Goal: Contribute content: Contribute content

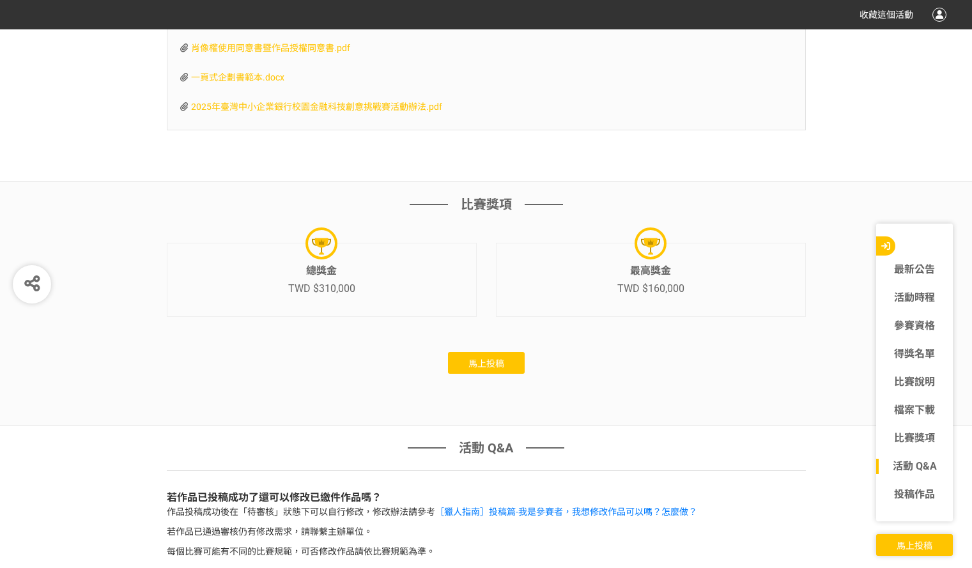
scroll to position [3938, 0]
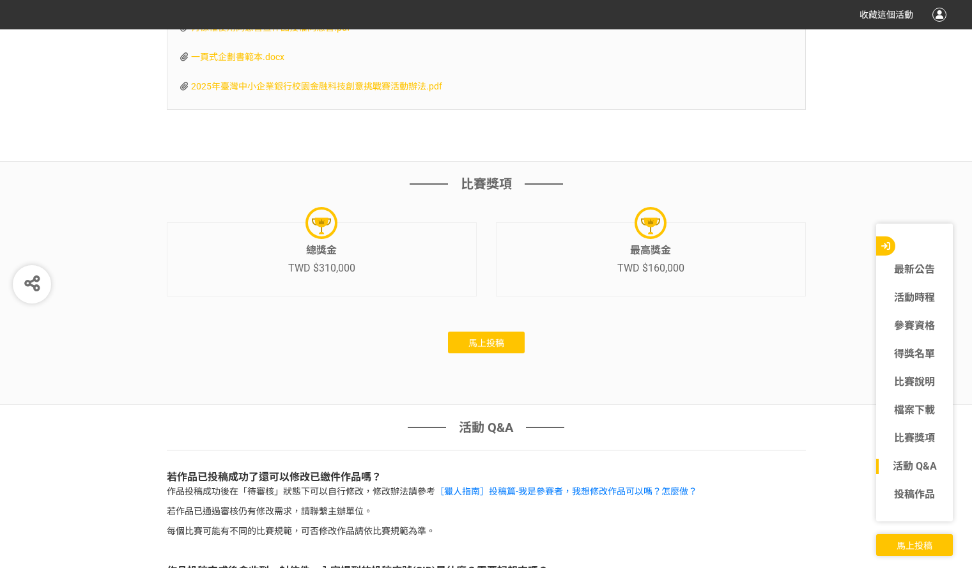
click at [486, 349] on button "馬上投稿" at bounding box center [486, 343] width 77 height 22
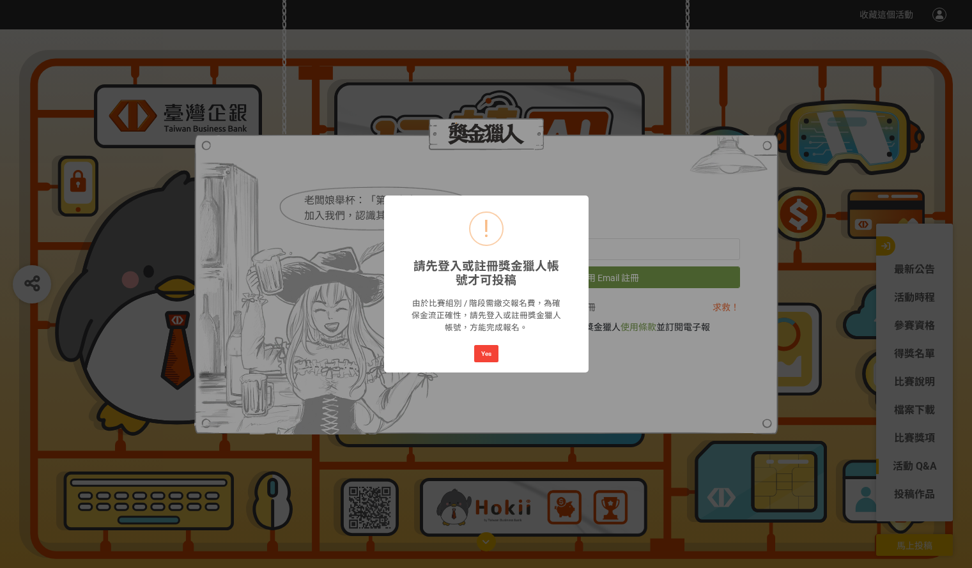
scroll to position [0, 0]
click at [493, 348] on button "Yes" at bounding box center [486, 354] width 24 height 18
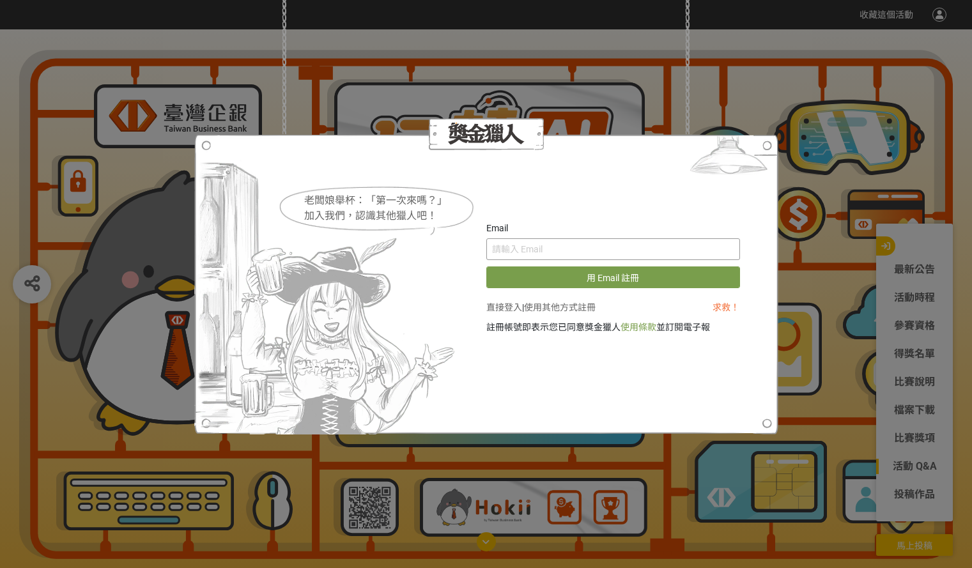
click at [554, 249] on input "text" at bounding box center [613, 249] width 254 height 22
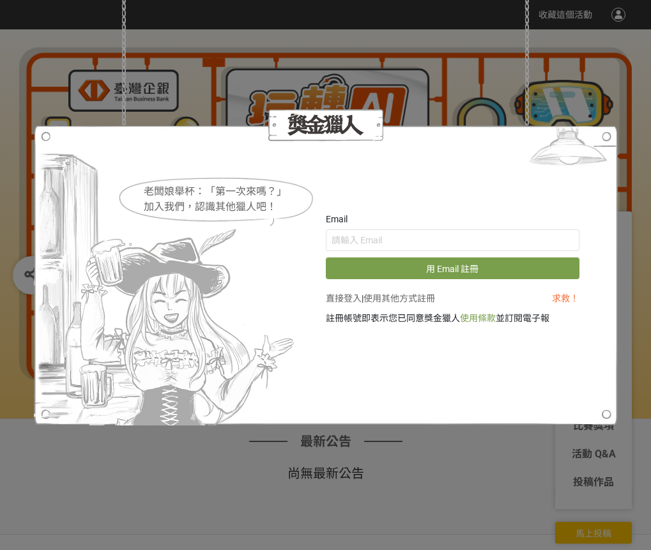
click at [84, 173] on img at bounding box center [166, 275] width 265 height 300
click at [502, 169] on div at bounding box center [326, 275] width 584 height 300
click at [363, 244] on input "text" at bounding box center [453, 240] width 254 height 22
type input "[EMAIL_ADDRESS][DOMAIN_NAME]"
click at [433, 183] on div at bounding box center [326, 275] width 584 height 300
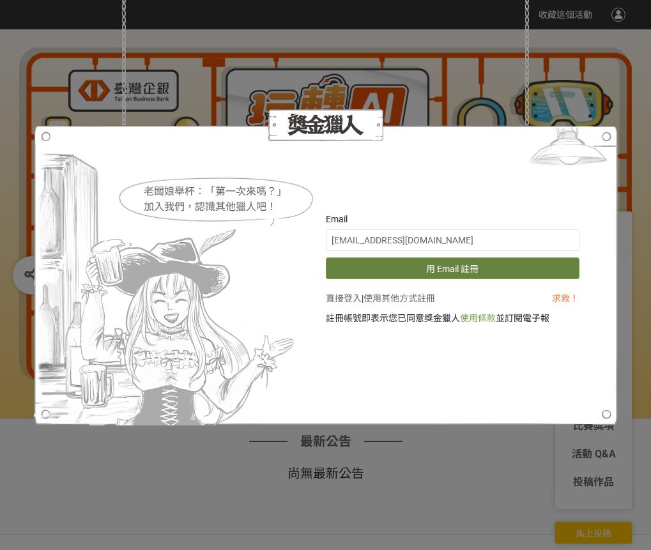
click at [476, 270] on button "用 Email 註冊" at bounding box center [453, 269] width 254 height 22
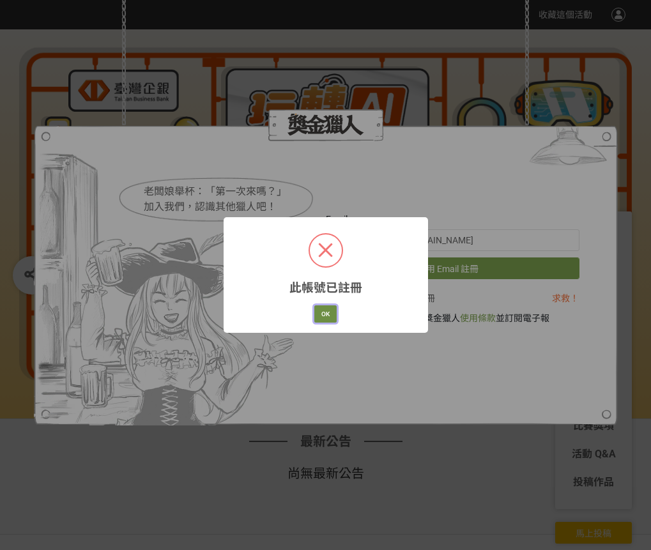
click at [330, 307] on button "OK" at bounding box center [325, 314] width 22 height 18
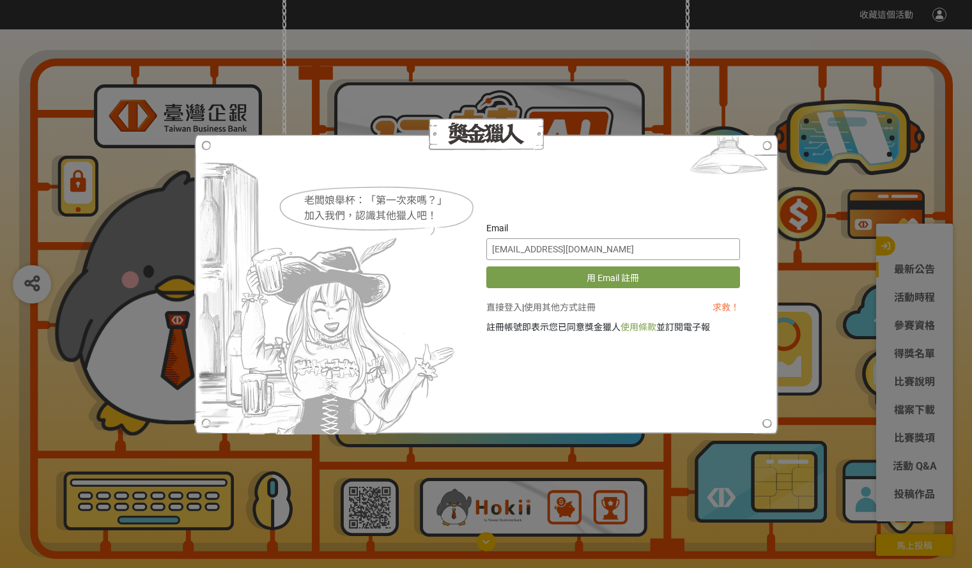
click at [578, 252] on input "[EMAIL_ADDRESS][DOMAIN_NAME]" at bounding box center [613, 249] width 254 height 22
click at [613, 403] on div at bounding box center [486, 284] width 584 height 300
click at [627, 180] on div at bounding box center [486, 284] width 584 height 300
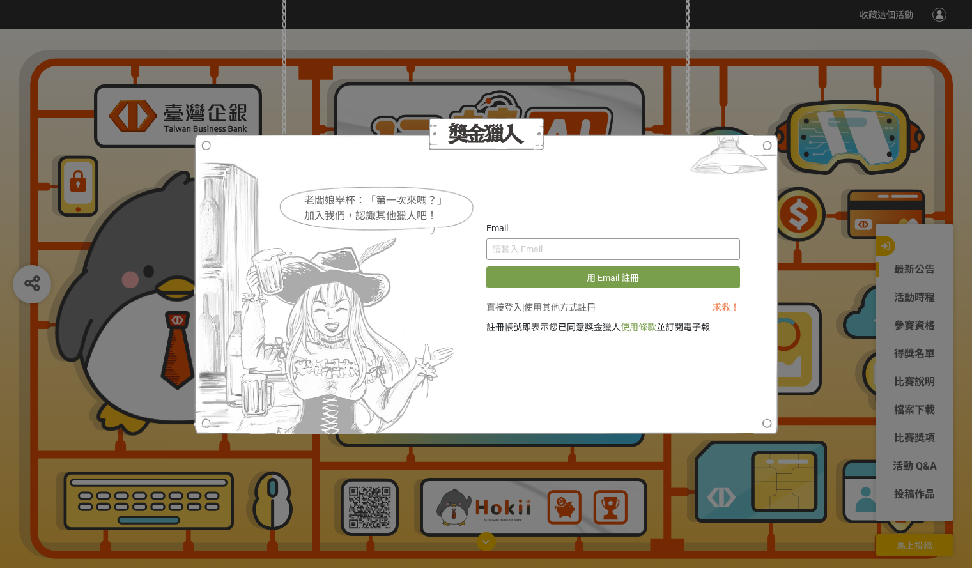
click at [544, 258] on input "text" at bounding box center [613, 249] width 254 height 22
type input "P"
type input "[EMAIL_ADDRESS][DOMAIN_NAME]"
click at [571, 197] on div at bounding box center [486, 284] width 584 height 300
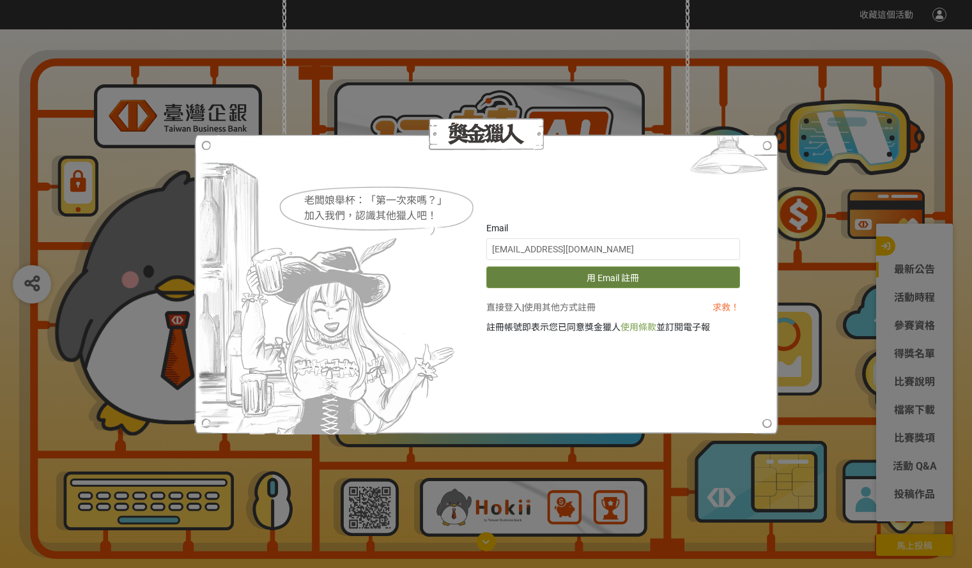
click at [604, 277] on button "用 Email 註冊" at bounding box center [613, 277] width 254 height 22
click at [503, 305] on link "直接登入" at bounding box center [504, 307] width 36 height 10
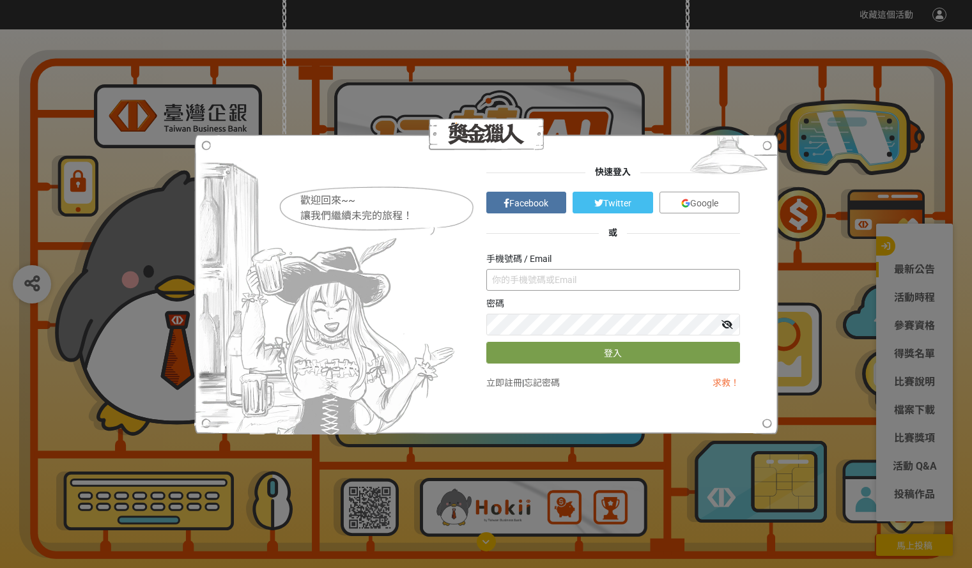
click at [546, 272] on input "text" at bounding box center [613, 280] width 254 height 22
click at [562, 342] on button "登入" at bounding box center [613, 353] width 254 height 22
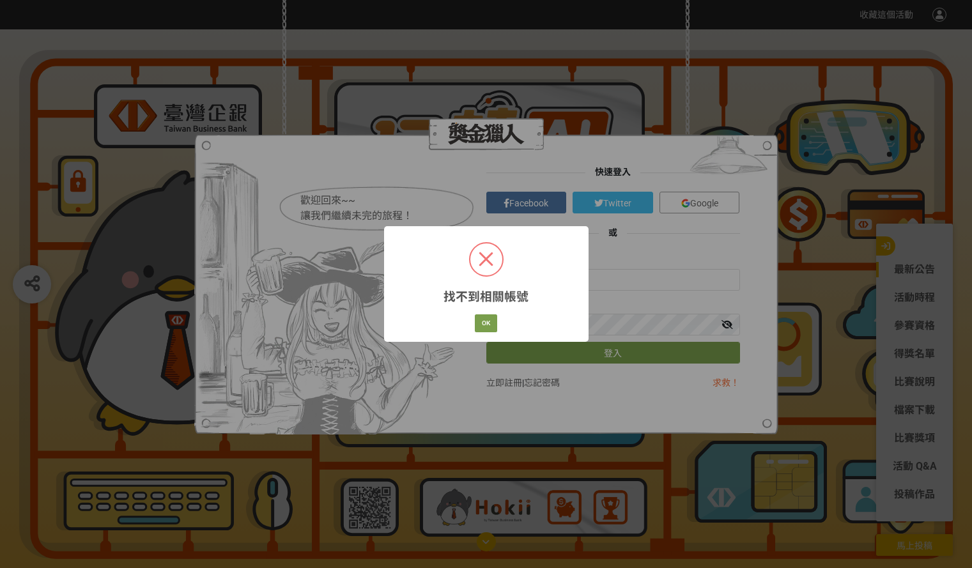
click at [491, 314] on div "OK Cancel" at bounding box center [486, 323] width 26 height 22
click at [489, 319] on button "OK" at bounding box center [486, 323] width 22 height 18
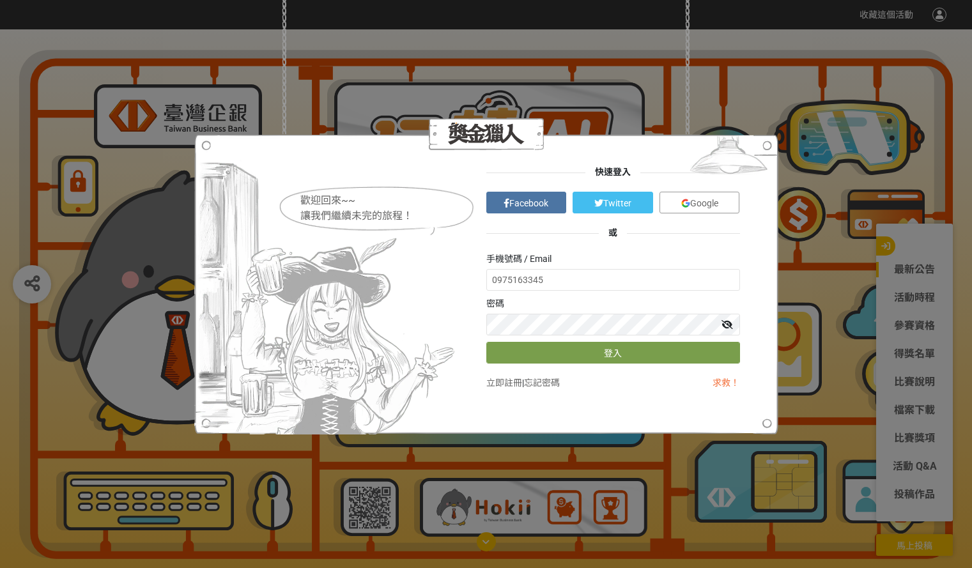
click at [730, 327] on icon at bounding box center [727, 324] width 12 height 9
click at [730, 327] on icon at bounding box center [727, 324] width 10 height 9
click at [585, 281] on input "0975163345" at bounding box center [613, 280] width 254 height 22
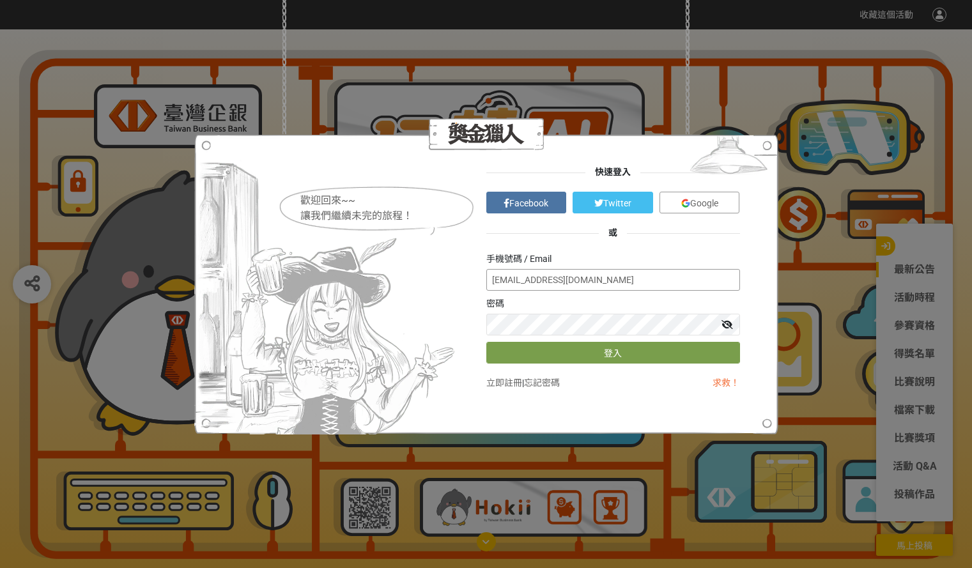
type input "[EMAIL_ADDRESS][DOMAIN_NAME]"
click at [486, 342] on button "登入" at bounding box center [613, 353] width 254 height 22
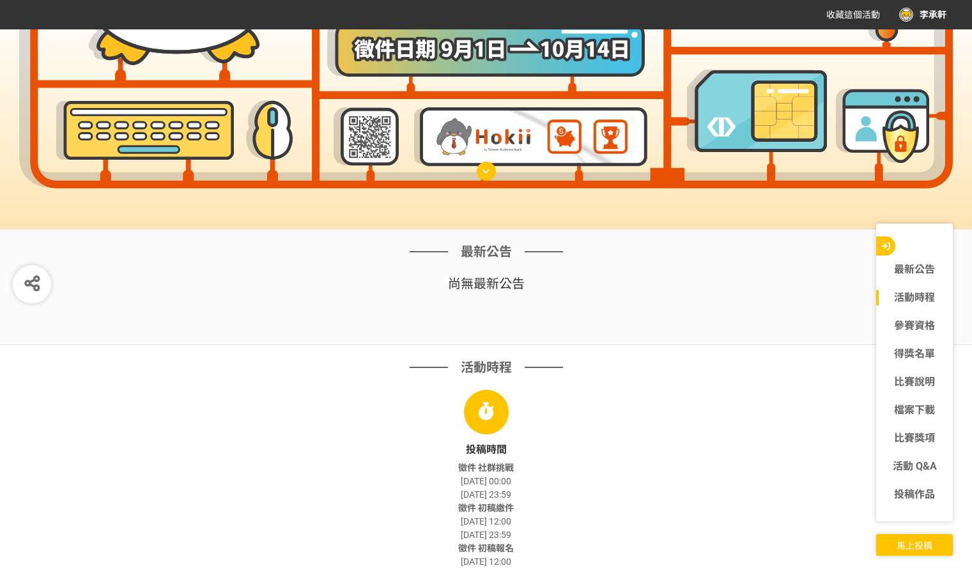
scroll to position [383, 0]
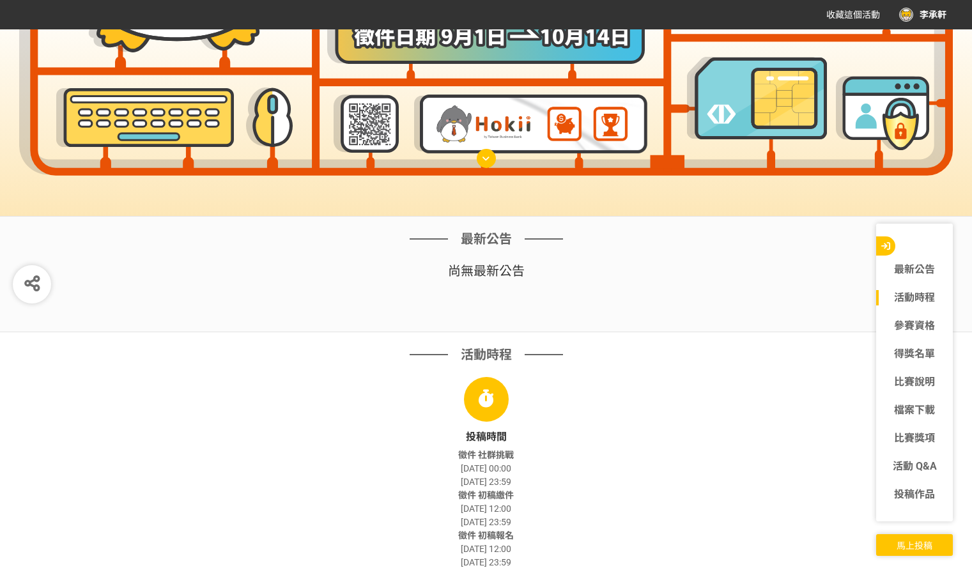
click at [916, 544] on span "馬上投稿" at bounding box center [915, 546] width 36 height 10
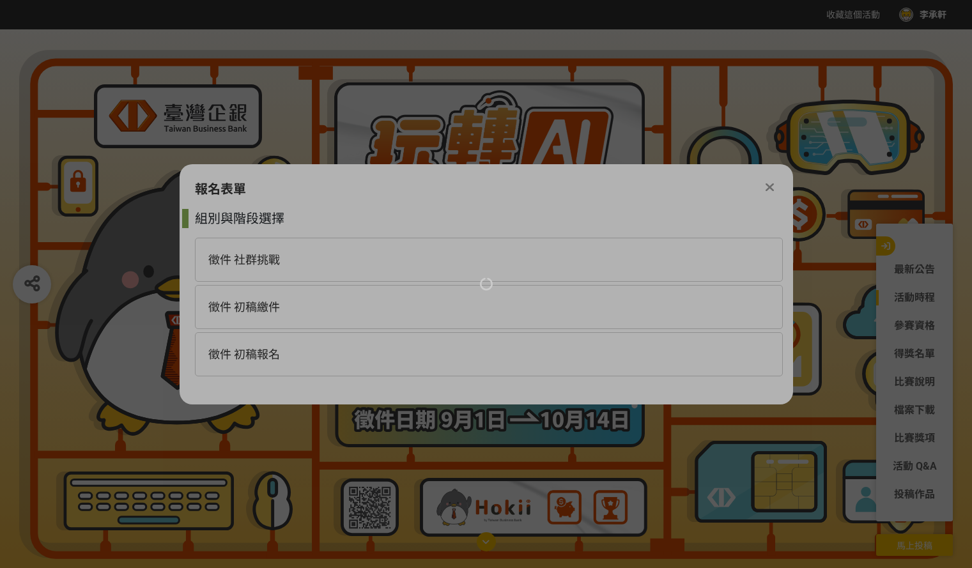
scroll to position [0, 0]
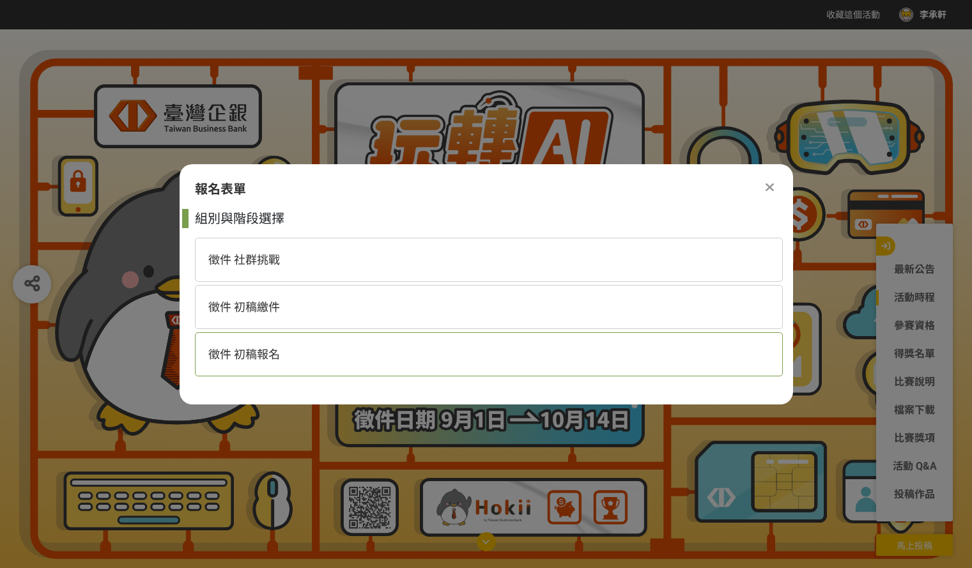
click at [298, 353] on div "徵件 初稿報名" at bounding box center [489, 354] width 588 height 44
select select "185368:185625"
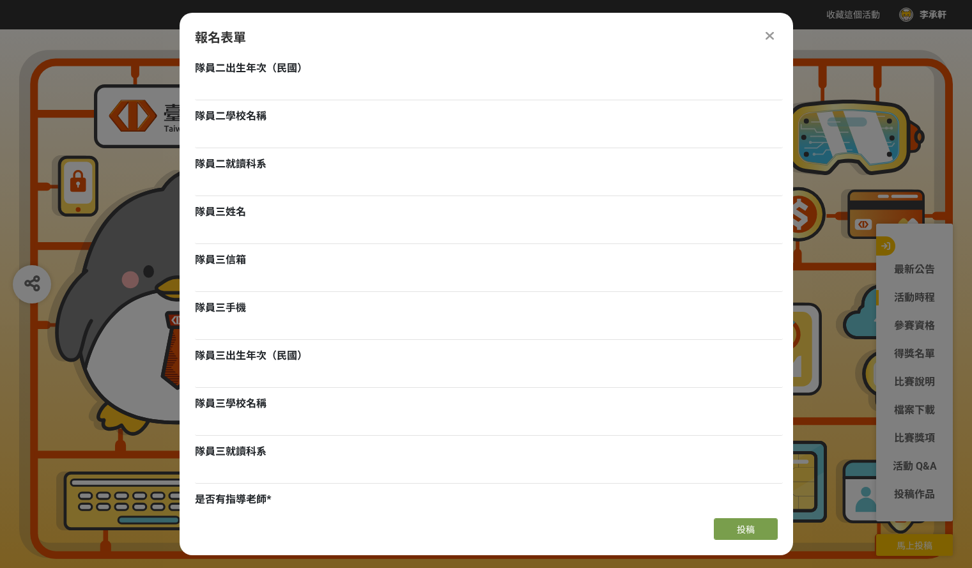
scroll to position [1049, 0]
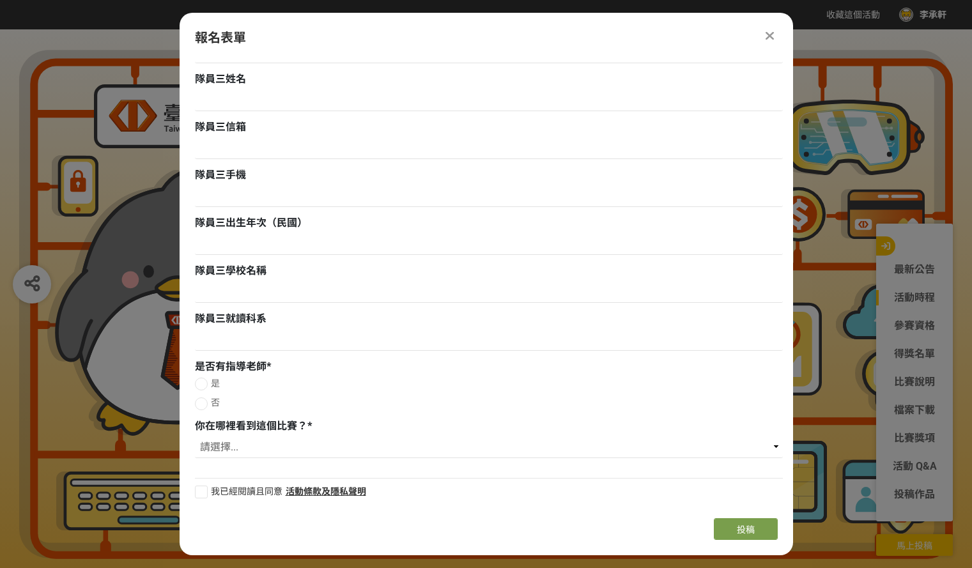
click at [770, 38] on icon at bounding box center [770, 35] width 8 height 13
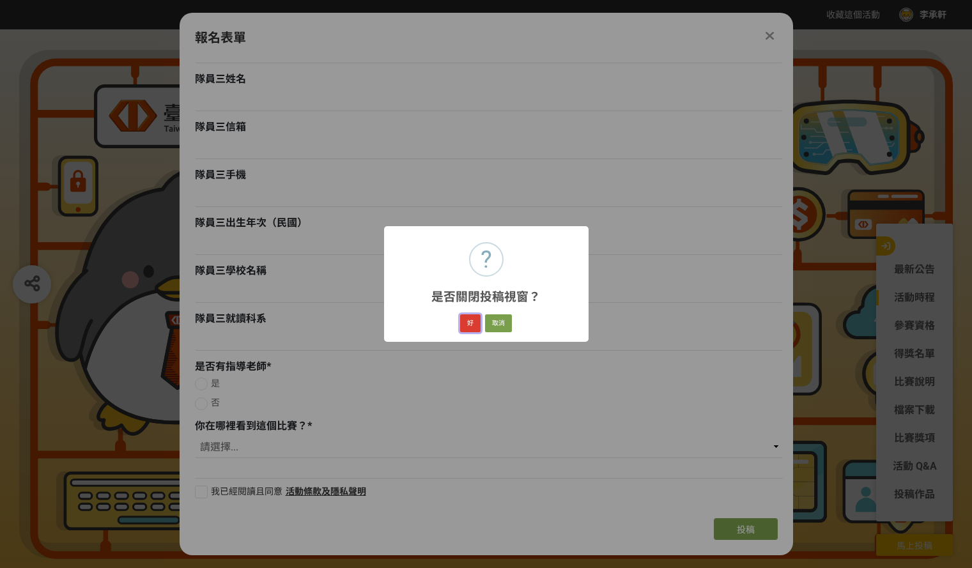
click at [474, 323] on button "好" at bounding box center [470, 323] width 20 height 18
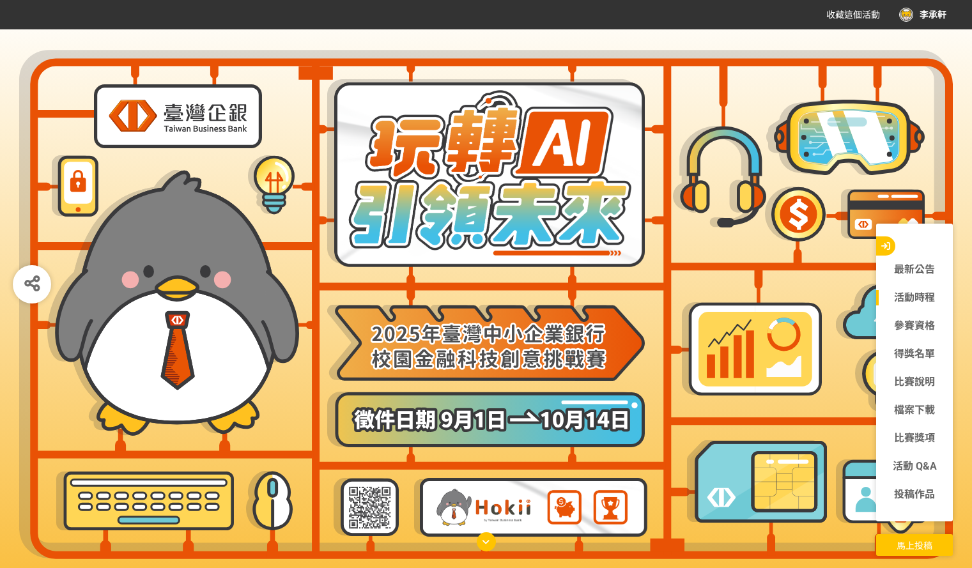
scroll to position [296, 0]
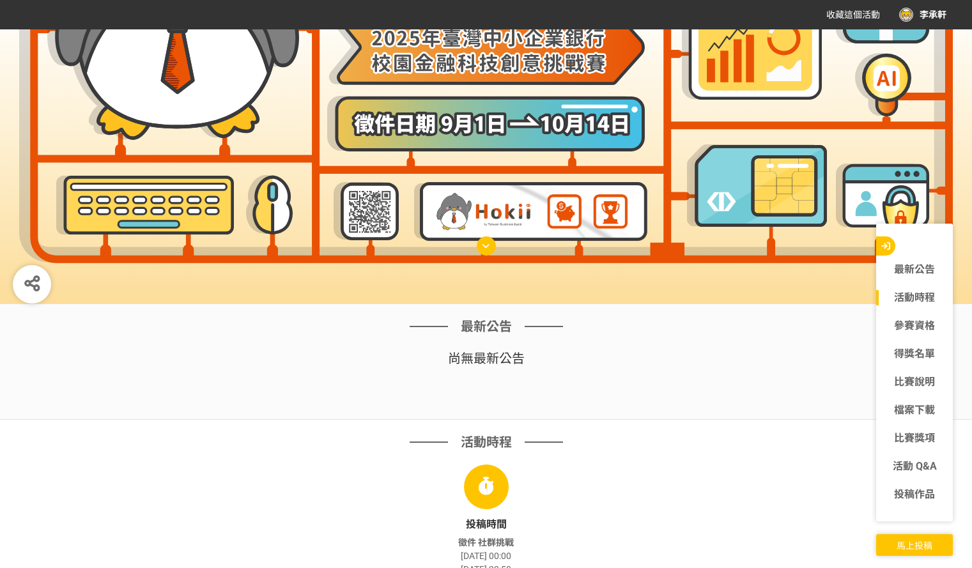
click at [762, 413] on div "最新公告 尚無 最新公告" at bounding box center [486, 362] width 972 height 116
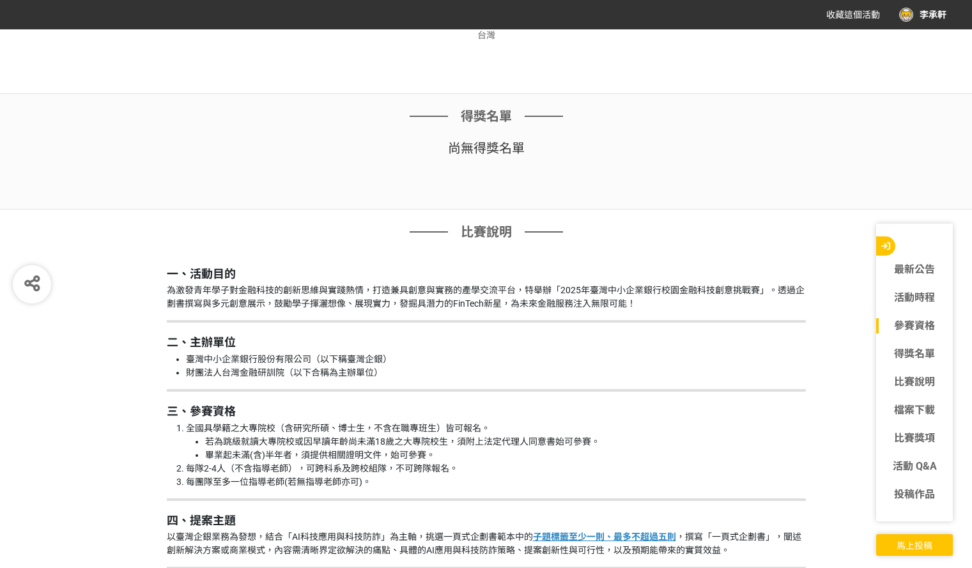
scroll to position [1063, 0]
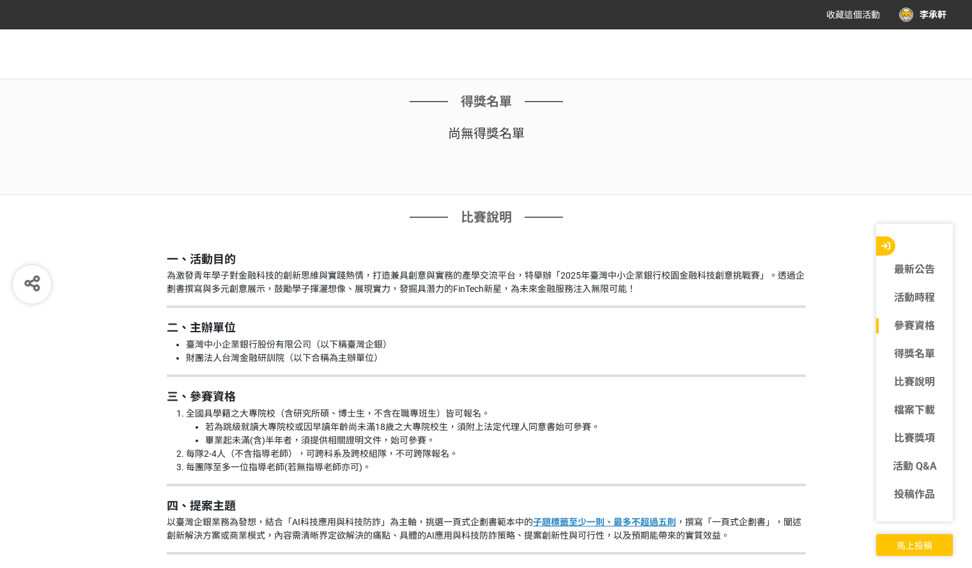
click at [918, 544] on span "馬上投稿" at bounding box center [915, 546] width 36 height 10
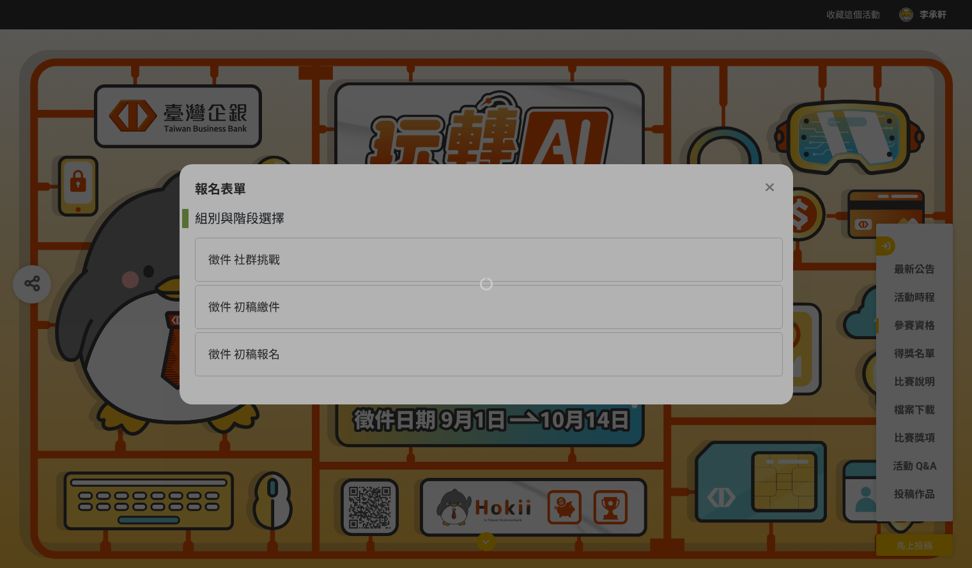
scroll to position [0, 0]
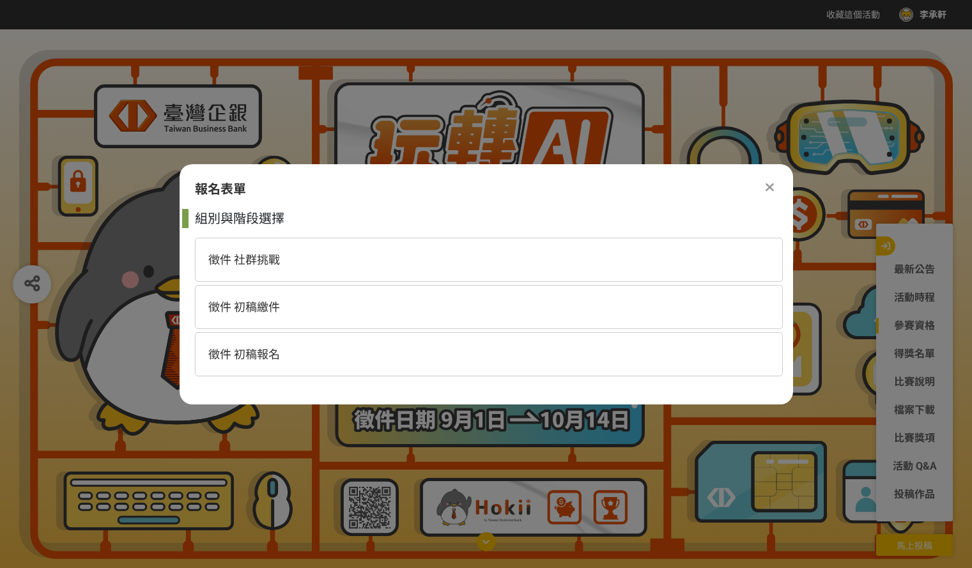
click at [284, 369] on div "徵件 初稿報名" at bounding box center [489, 354] width 588 height 44
select select "185368:185625"
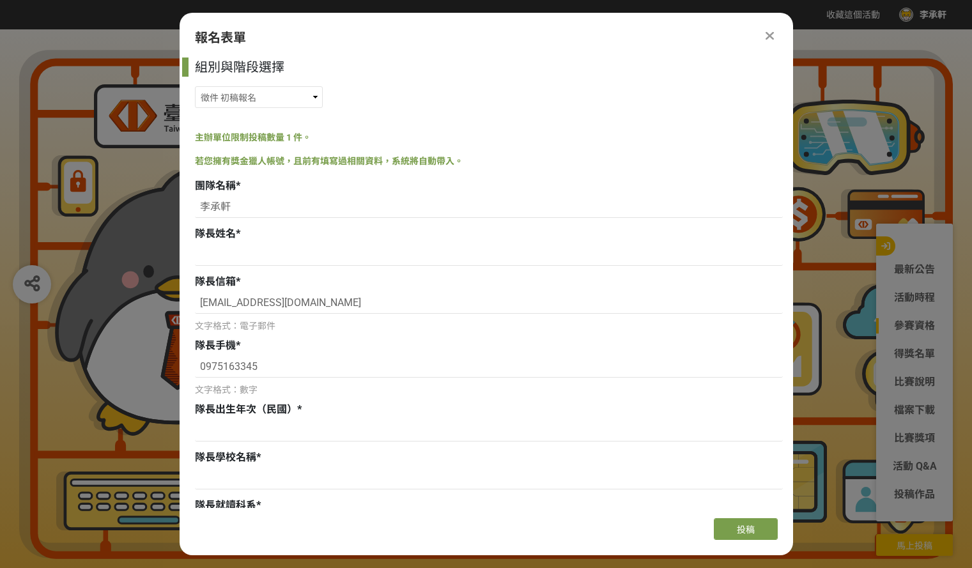
click at [764, 35] on div at bounding box center [769, 35] width 15 height 15
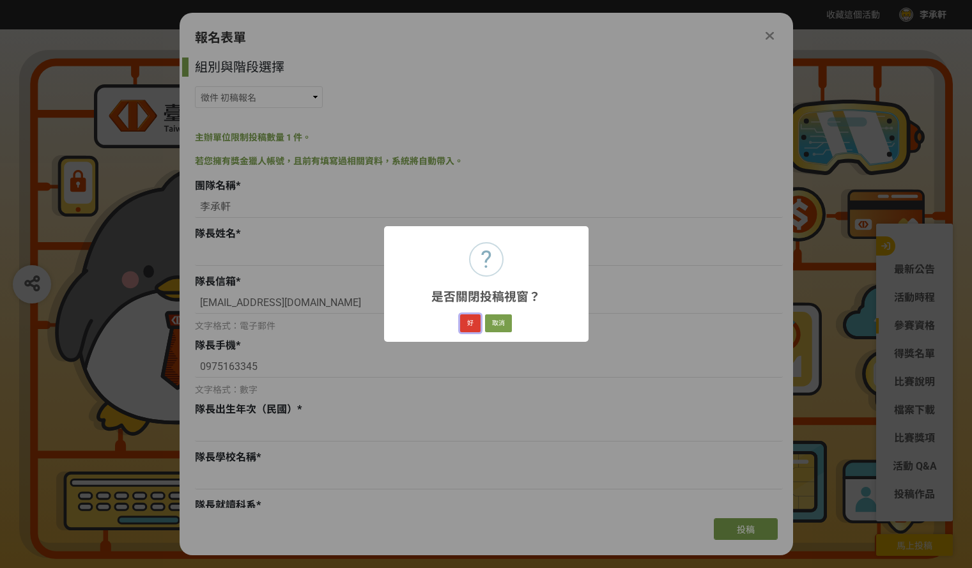
click at [465, 320] on button "好" at bounding box center [470, 323] width 20 height 18
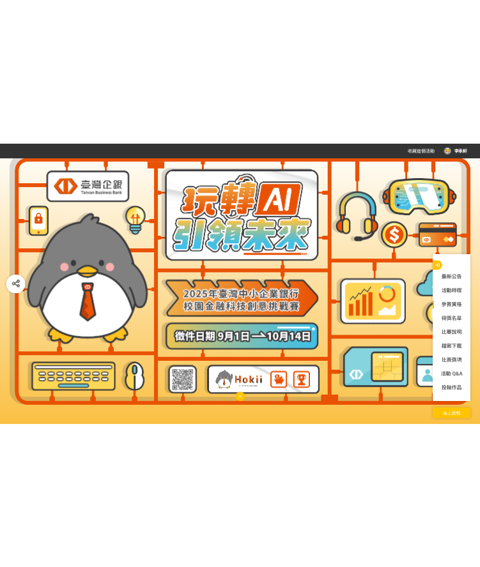
scroll to position [412, 0]
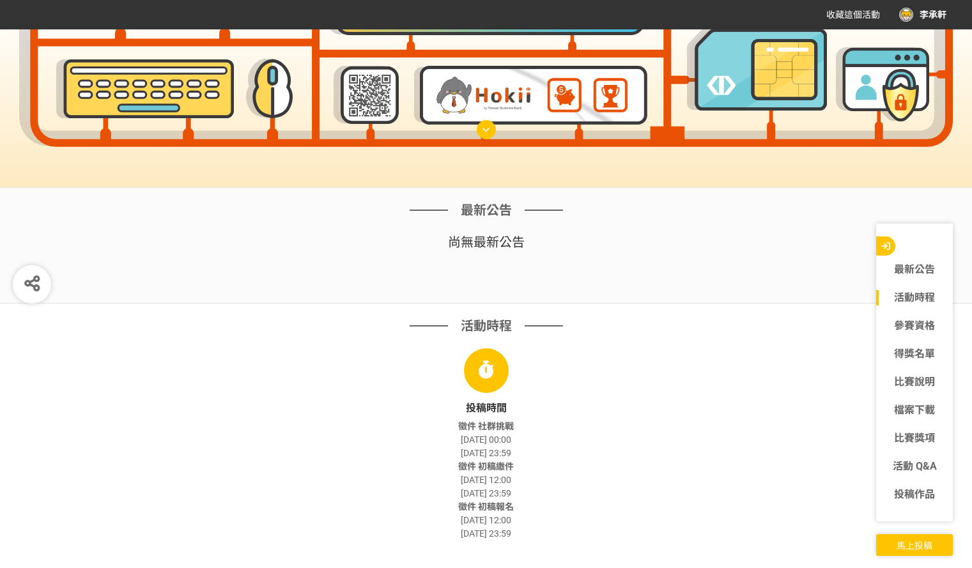
click at [249, 276] on div "最新公告 尚無 最新公告" at bounding box center [486, 246] width 972 height 116
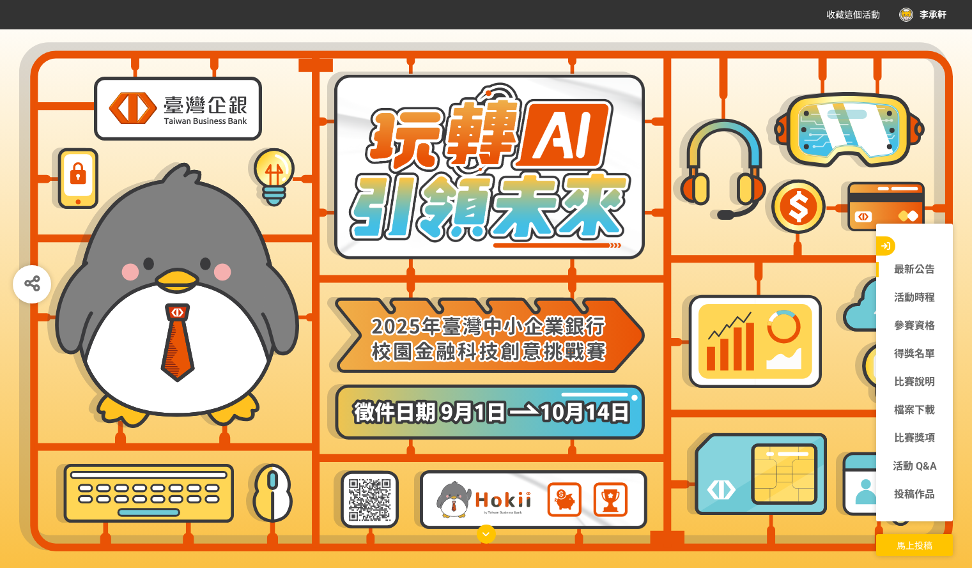
scroll to position [0, 0]
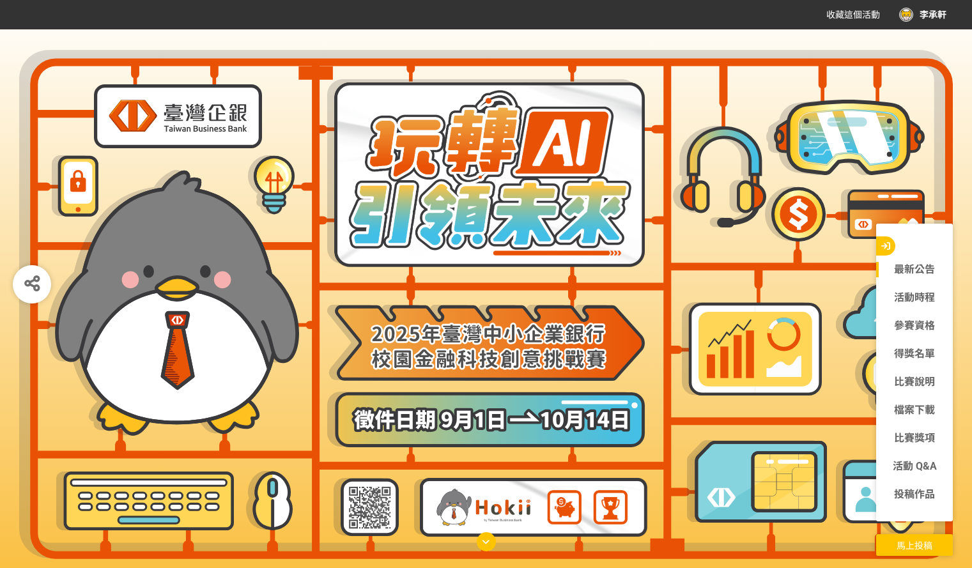
click at [919, 551] on button "馬上投稿" at bounding box center [914, 545] width 77 height 22
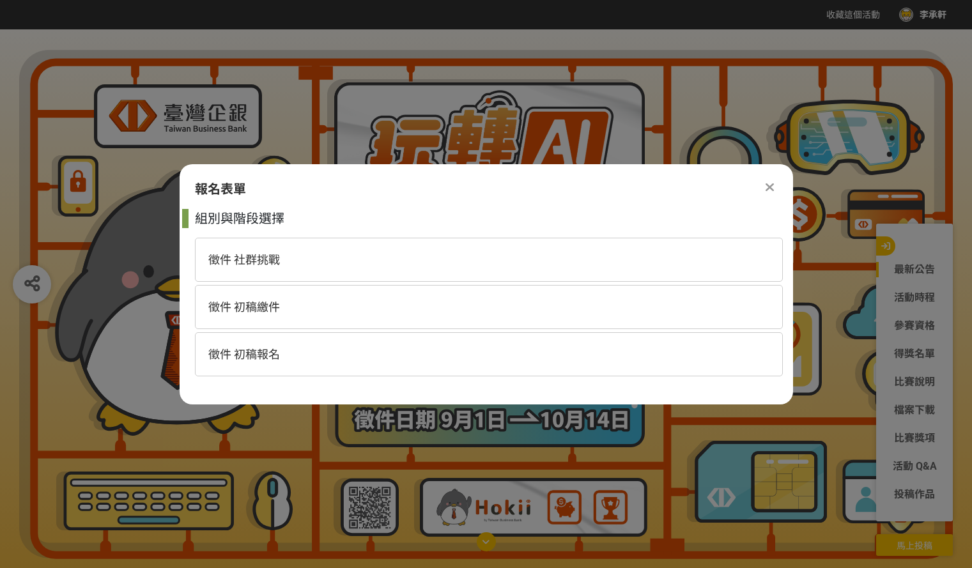
click at [771, 187] on icon at bounding box center [770, 187] width 8 height 13
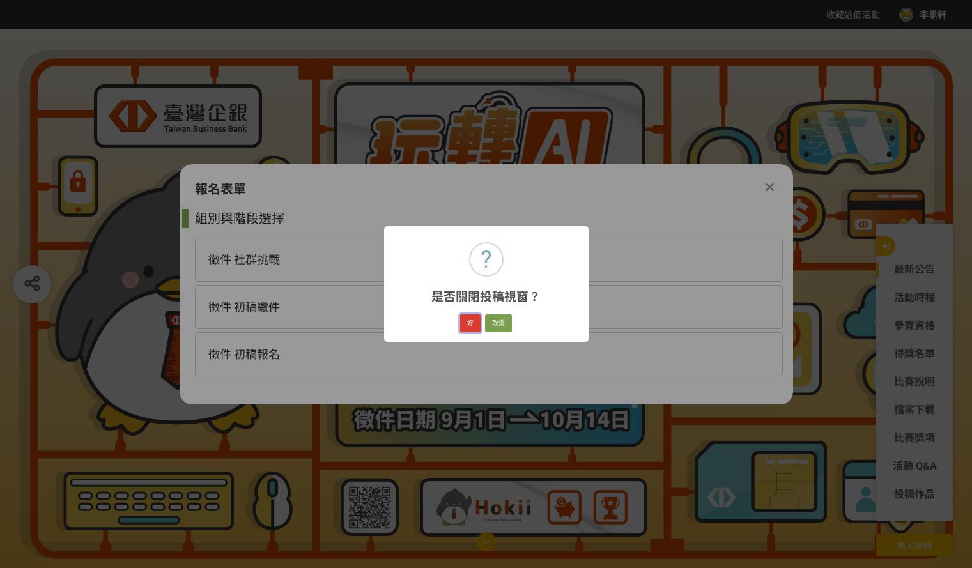
click at [465, 316] on button "好" at bounding box center [470, 323] width 20 height 18
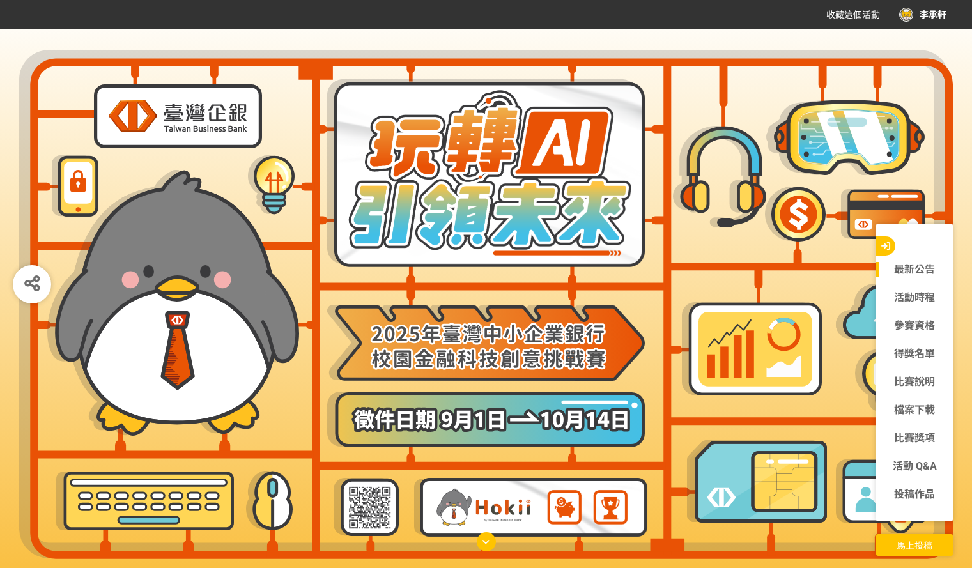
click at [938, 15] on div "李承軒" at bounding box center [922, 15] width 47 height 14
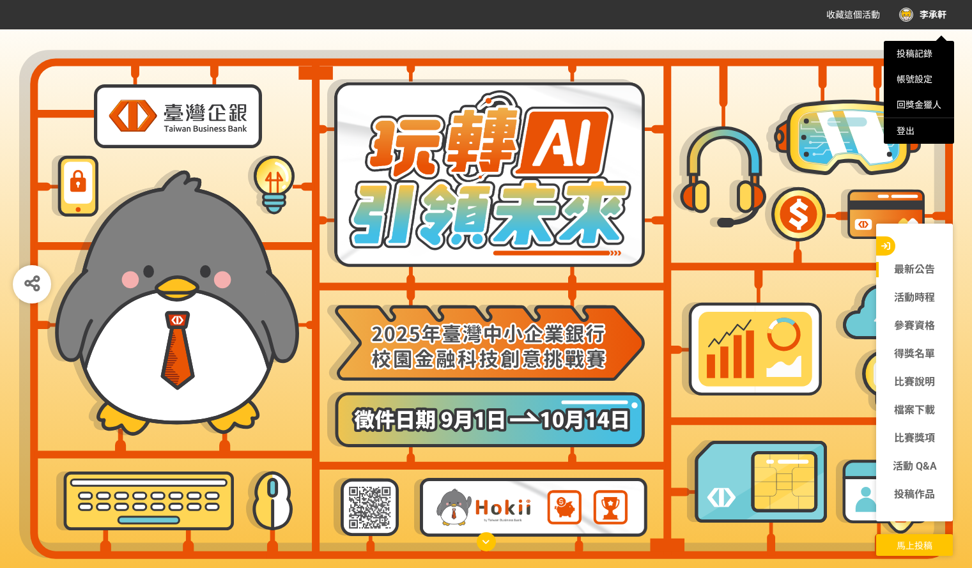
click at [226, 288] on div at bounding box center [486, 284] width 972 height 568
